Goal: Information Seeking & Learning: Learn about a topic

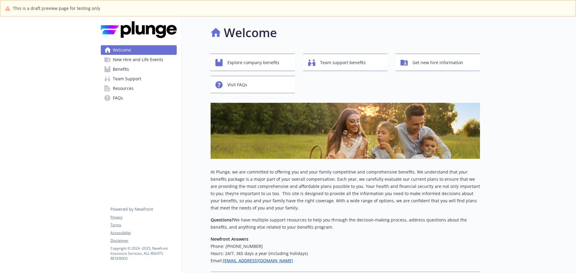
click at [133, 55] on span "New Hire and Life Events" at bounding box center [138, 60] width 50 height 10
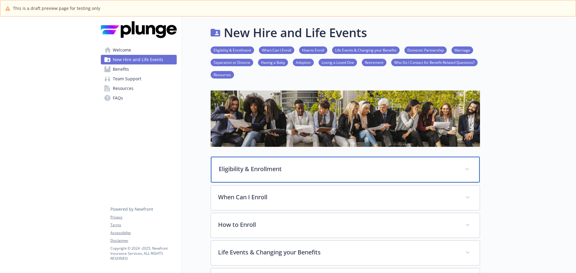
click at [301, 171] on p "Eligibility & Enrollment" at bounding box center [338, 169] width 239 height 9
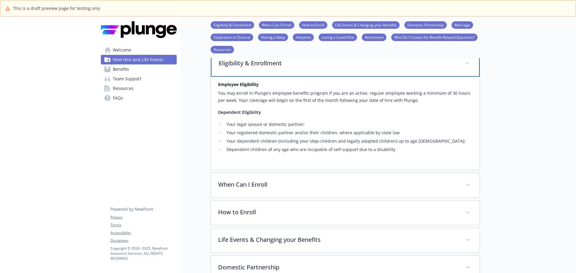
scroll to position [120, 0]
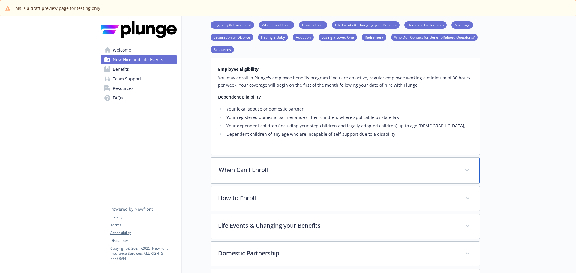
click at [299, 173] on p "When Can I Enroll" at bounding box center [338, 170] width 239 height 9
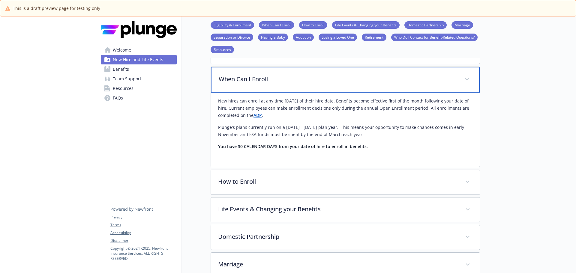
scroll to position [240, 0]
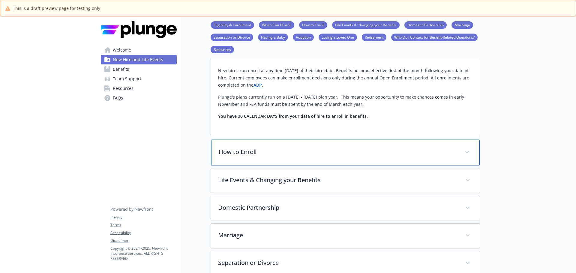
click at [294, 159] on div "How to Enroll" at bounding box center [345, 153] width 269 height 26
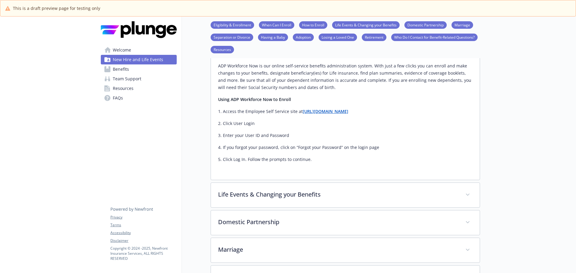
scroll to position [390, 0]
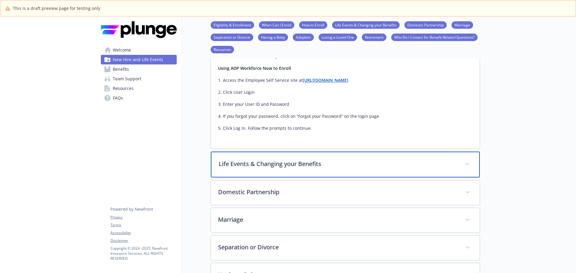
click at [288, 173] on div "Life Events & Changing your Benefits" at bounding box center [345, 165] width 269 height 26
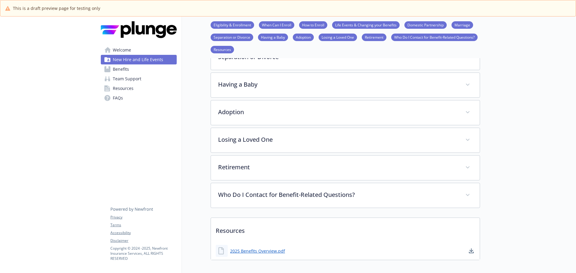
scroll to position [724, 0]
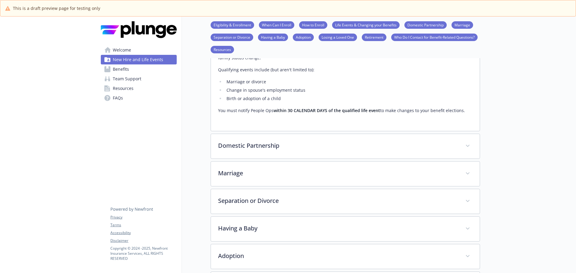
click at [115, 69] on span "Benefits" at bounding box center [121, 70] width 16 height 10
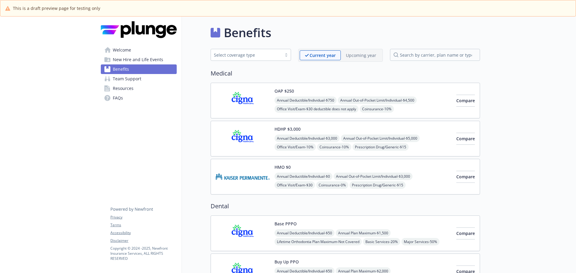
click at [126, 77] on span "Team Support" at bounding box center [127, 79] width 29 height 10
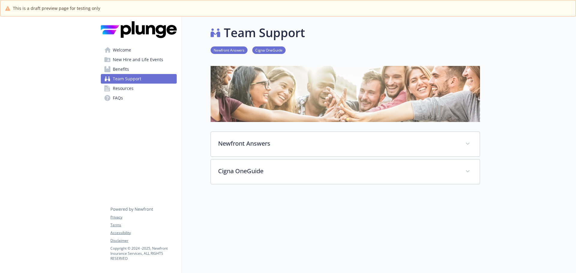
click at [127, 90] on span "Resources" at bounding box center [123, 89] width 21 height 10
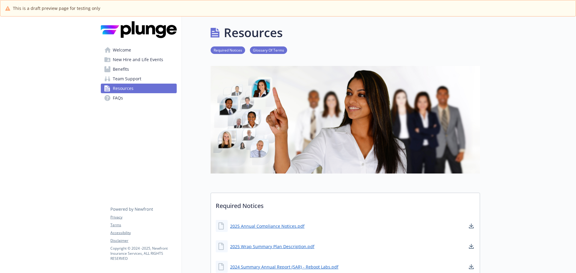
click at [124, 51] on span "Welcome" at bounding box center [122, 50] width 18 height 10
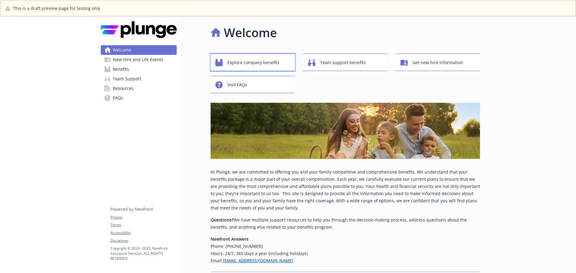
click at [253, 61] on span "Explore company benefits" at bounding box center [254, 62] width 52 height 11
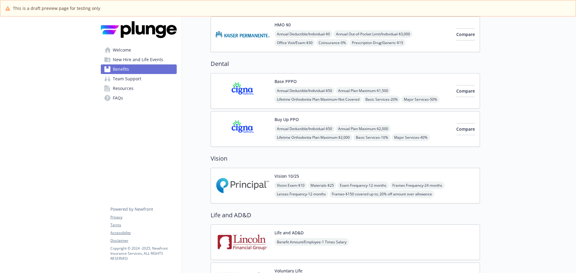
scroll to position [111, 0]
